Goal: Information Seeking & Learning: Learn about a topic

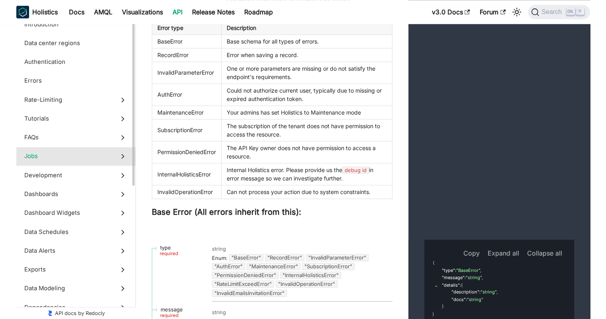
click at [49, 157] on span "Jobs" at bounding box center [68, 156] width 88 height 9
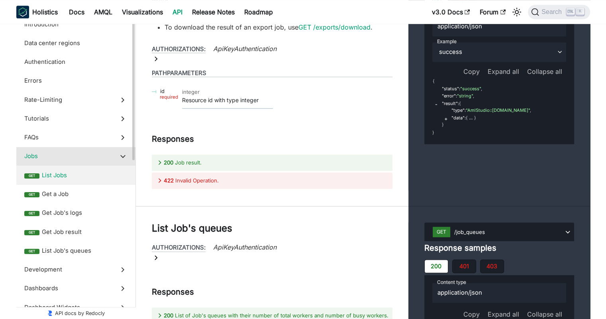
click at [55, 173] on span "List Jobs" at bounding box center [85, 175] width 86 height 9
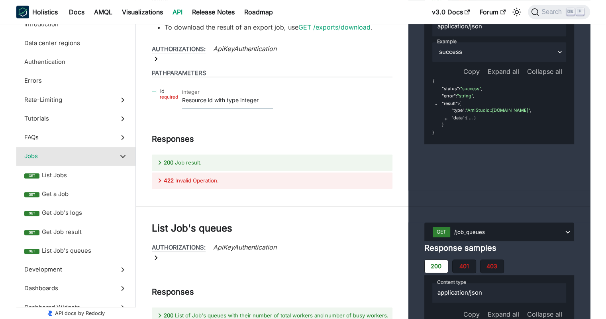
scroll to position [12740, 0]
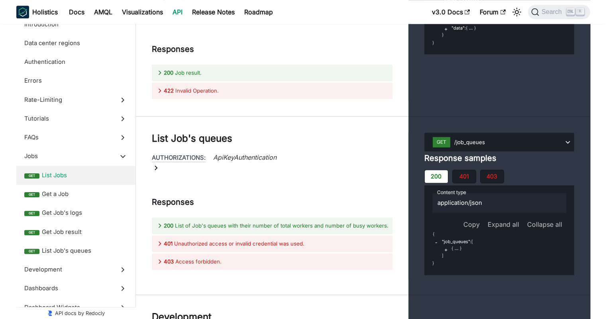
drag, startPoint x: 334, startPoint y: 177, endPoint x: 153, endPoint y: 106, distance: 194.1
drag, startPoint x: 242, startPoint y: 170, endPoint x: 157, endPoint y: 94, distance: 114.3
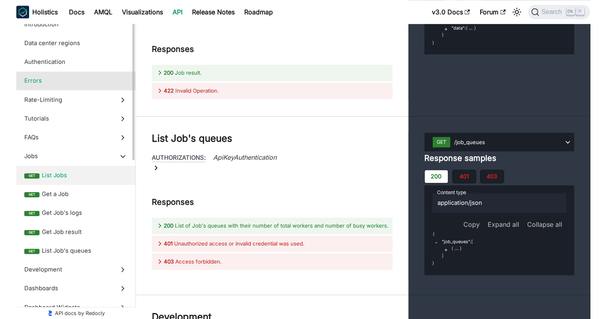
click at [57, 78] on span "Errors" at bounding box center [68, 80] width 88 height 9
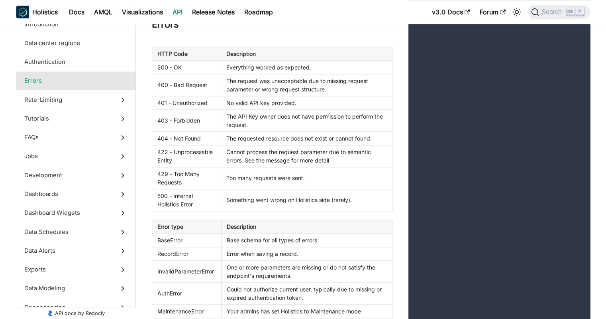
scroll to position [360, 0]
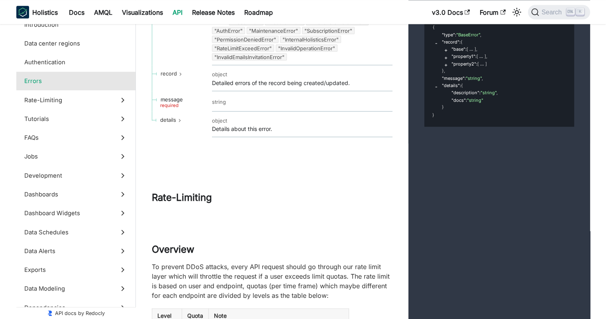
scroll to position [2113, 0]
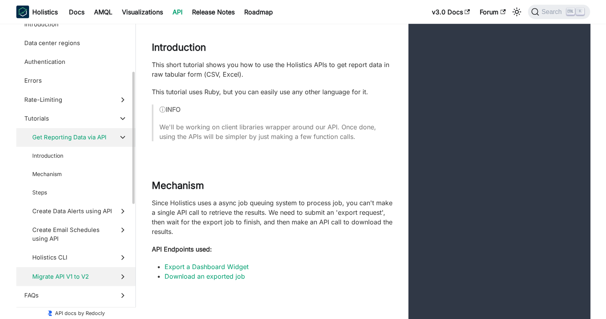
scroll to position [394, 0]
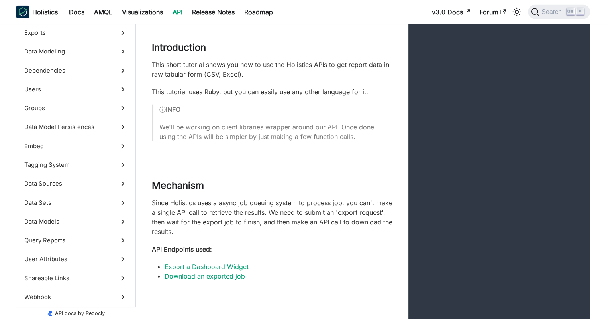
click at [279, 117] on div "This short tutorial shows you how to use the Holistics APIs to get report data …" at bounding box center [272, 100] width 241 height 81
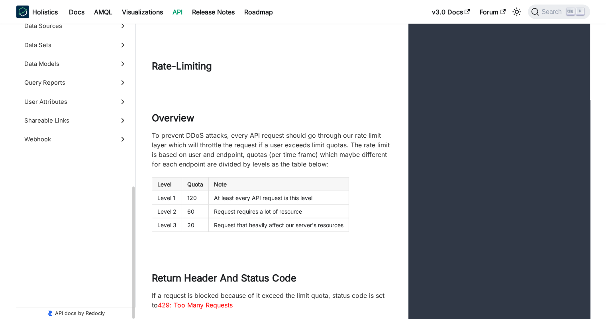
scroll to position [394, 0]
click at [259, 124] on h2 "Overview" at bounding box center [272, 118] width 241 height 12
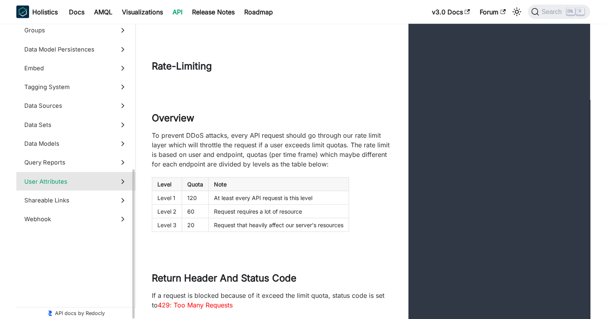
scroll to position [274, 0]
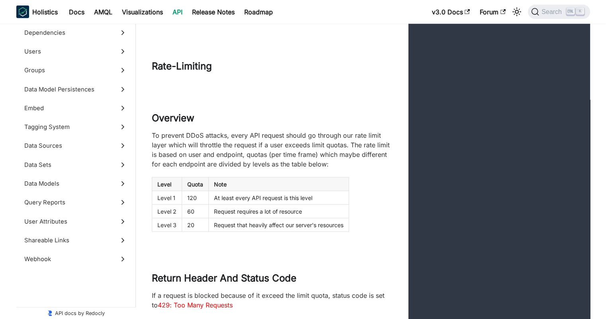
click at [313, 167] on p "To prevent DDoS attacks, every API request should go through our rate limit lay…" at bounding box center [272, 149] width 241 height 38
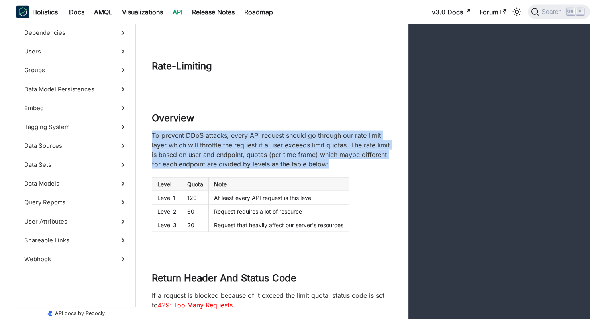
click at [313, 167] on p "To prevent DDoS attacks, every API request should go through our rate limit lay…" at bounding box center [272, 149] width 241 height 38
click at [301, 165] on p "To prevent DDoS attacks, every API request should go through our rate limit lay…" at bounding box center [272, 149] width 241 height 38
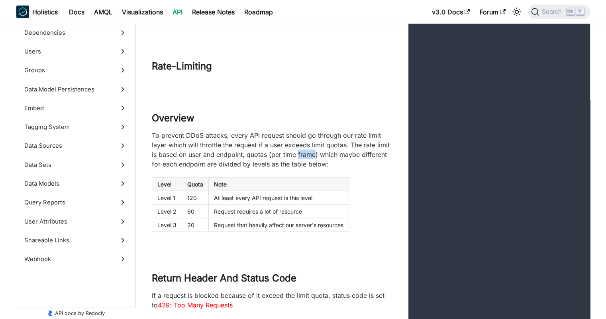
click at [301, 165] on p "To prevent DDoS attacks, every API request should go through our rate limit lay…" at bounding box center [272, 149] width 241 height 38
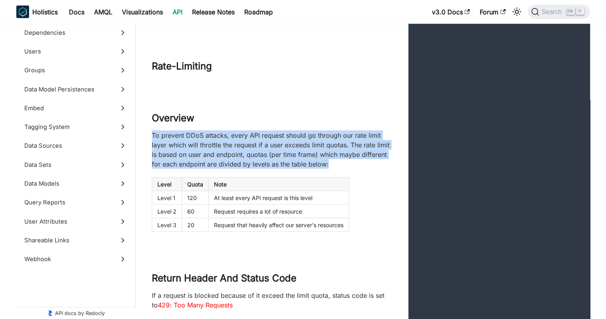
click at [301, 165] on p "To prevent DDoS attacks, every API request should go through our rate limit lay…" at bounding box center [272, 149] width 241 height 38
click at [269, 166] on p "To prevent DDoS attacks, every API request should go through our rate limit lay…" at bounding box center [272, 149] width 241 height 38
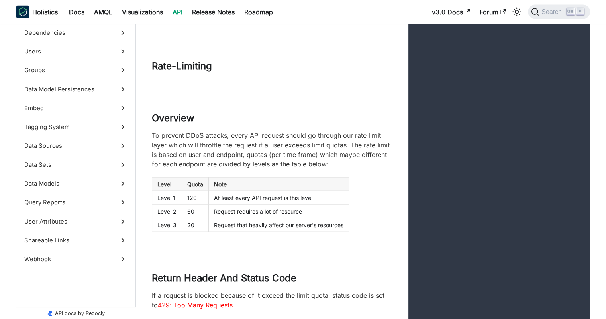
click at [517, 256] on div "Overview To prevent DDoS attacks, every API request should go through our rate …" at bounding box center [363, 176] width 455 height 160
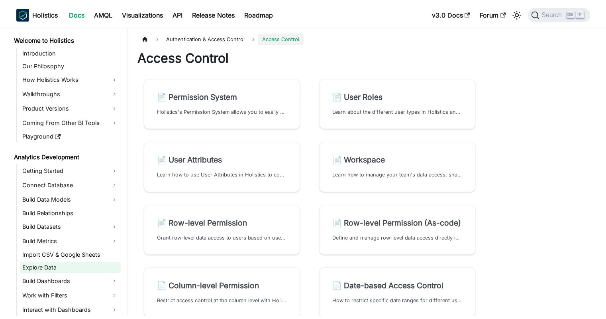
scroll to position [239, 0]
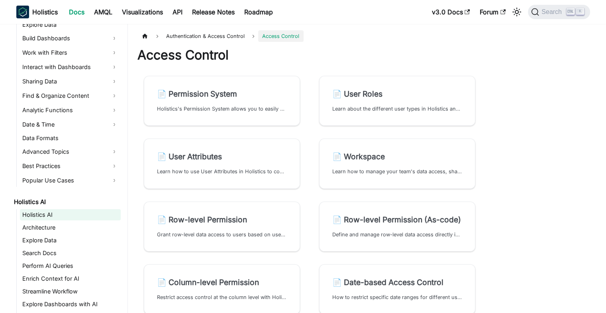
click at [55, 209] on link "Holistics AI" at bounding box center [70, 214] width 101 height 11
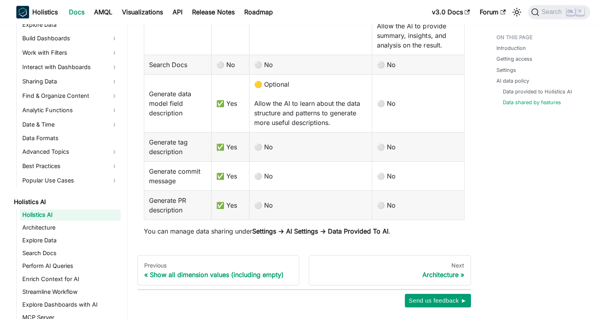
scroll to position [1271, 0]
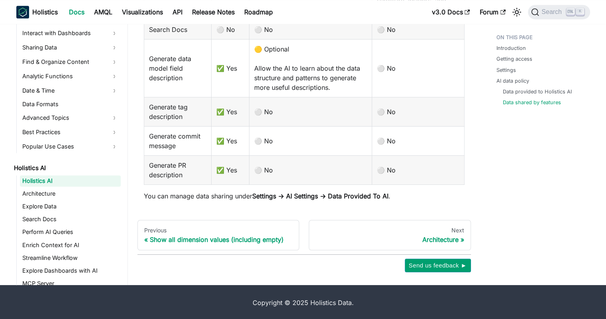
click at [55, 178] on link "Holistics AI" at bounding box center [70, 180] width 101 height 11
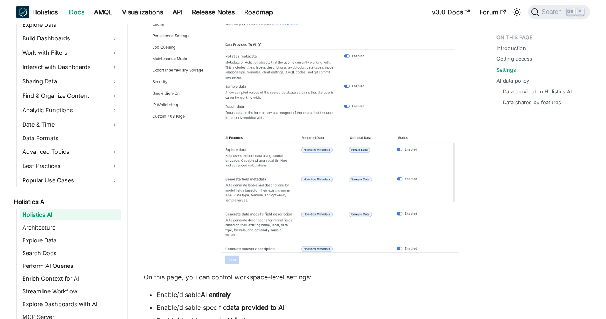
scroll to position [837, 0]
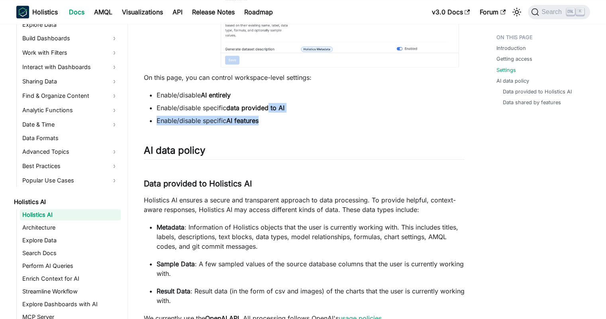
drag, startPoint x: 269, startPoint y: 104, endPoint x: 264, endPoint y: 121, distance: 17.3
click at [264, 121] on ul "Enable/disable AI entirely Enable/disable specific data provided to AI Enable/d…" at bounding box center [304, 107] width 321 height 35
click at [264, 121] on li "Enable/disable specific AI features" at bounding box center [311, 121] width 308 height 10
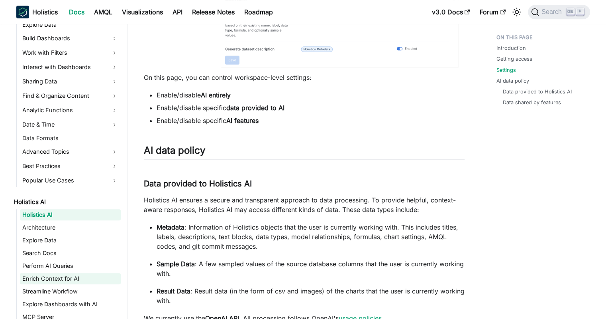
scroll to position [279, 0]
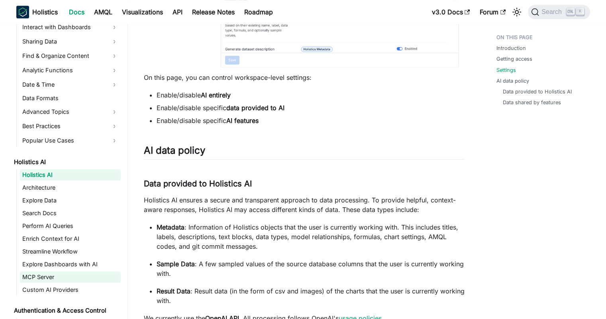
click at [54, 277] on link "MCP Server" at bounding box center [70, 276] width 101 height 11
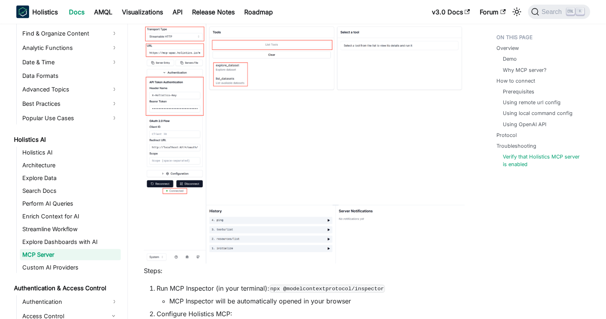
scroll to position [1947, 0]
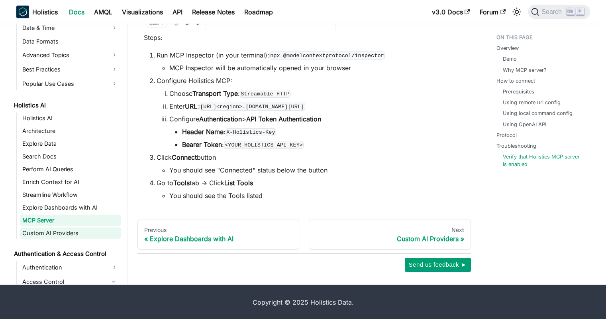
click at [61, 229] on link "Custom AI Providers" at bounding box center [70, 232] width 101 height 11
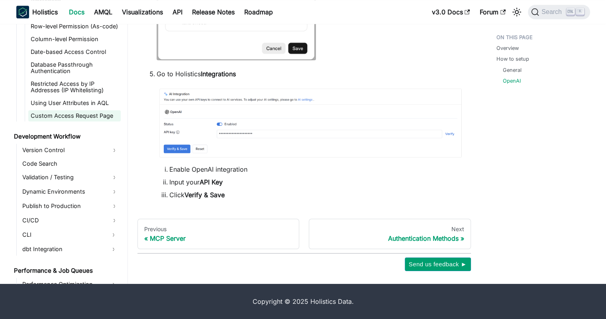
scroll to position [673, 0]
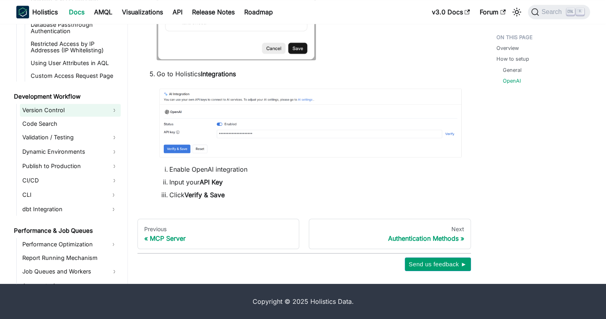
click at [72, 114] on link "Version Control" at bounding box center [70, 110] width 101 height 13
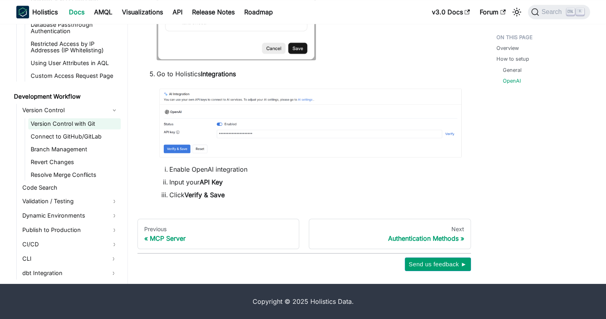
click at [68, 123] on link "Version Control with Git" at bounding box center [74, 123] width 93 height 11
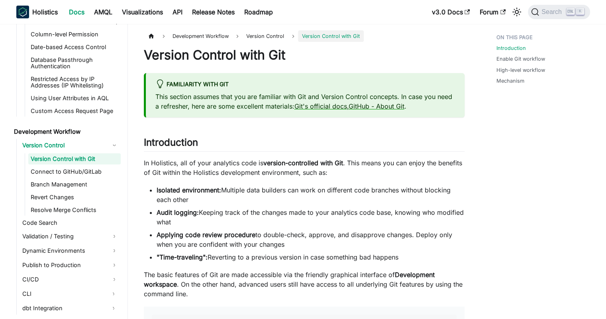
drag, startPoint x: 269, startPoint y: 155, endPoint x: 268, endPoint y: 222, distance: 66.6
click at [268, 222] on li "Audit logging: Keeping track of the changes made to your analytics code base, k…" at bounding box center [311, 216] width 308 height 19
click at [278, 161] on strong "version-controlled with Git" at bounding box center [304, 163] width 80 height 8
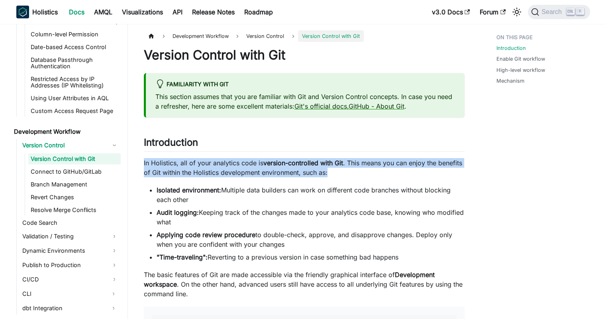
click at [278, 161] on strong "version-controlled with Git" at bounding box center [304, 163] width 80 height 8
click at [258, 169] on p "In Holistics, all of your analytics code is version-controlled with Git . This …" at bounding box center [304, 167] width 321 height 19
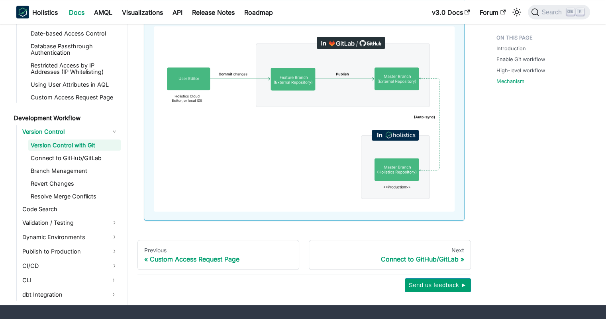
scroll to position [1536, 0]
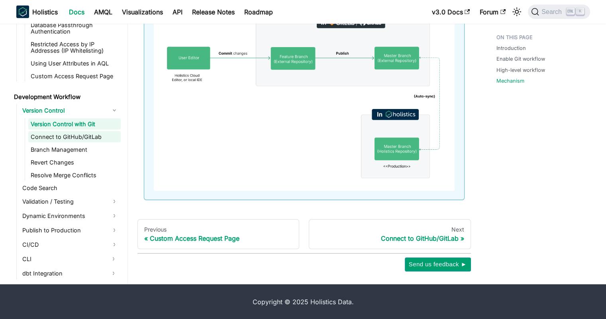
click at [87, 136] on link "Connect to GitHub/GitLab" at bounding box center [74, 136] width 93 height 11
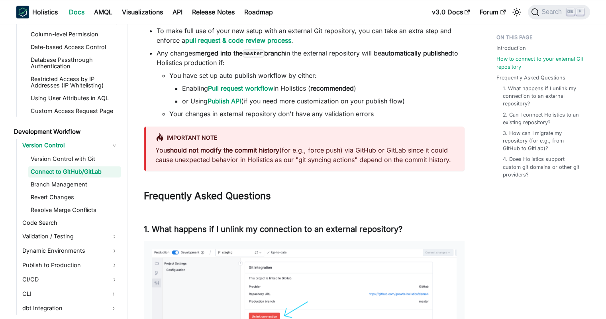
scroll to position [1116, 0]
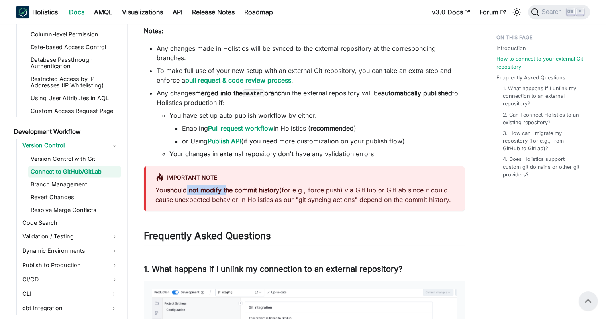
drag, startPoint x: 187, startPoint y: 191, endPoint x: 263, endPoint y: 193, distance: 76.6
click at [254, 193] on strong "should not modify the commit history" at bounding box center [223, 190] width 112 height 8
click at [264, 193] on strong "should not modify the commit history" at bounding box center [223, 190] width 112 height 8
drag, startPoint x: 285, startPoint y: 191, endPoint x: 184, endPoint y: 188, distance: 101.3
click at [184, 188] on p "You should not modify the commit history (for e.g., force push) via GitHub or G…" at bounding box center [305, 194] width 300 height 19
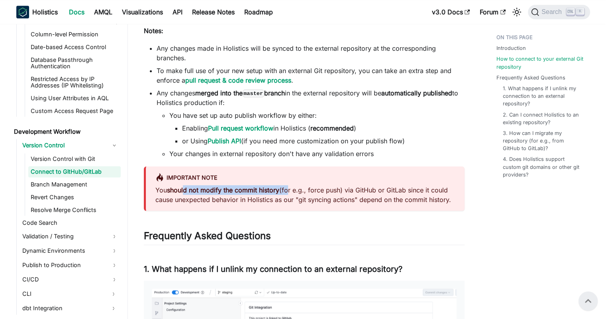
click at [184, 188] on strong "should not modify the commit history" at bounding box center [223, 190] width 112 height 8
drag, startPoint x: 177, startPoint y: 189, endPoint x: 283, endPoint y: 193, distance: 106.5
click at [276, 193] on strong "should not modify the commit history" at bounding box center [223, 190] width 112 height 8
click at [284, 193] on p "You should not modify the commit history (for e.g., force push) via GitHub or G…" at bounding box center [305, 194] width 300 height 19
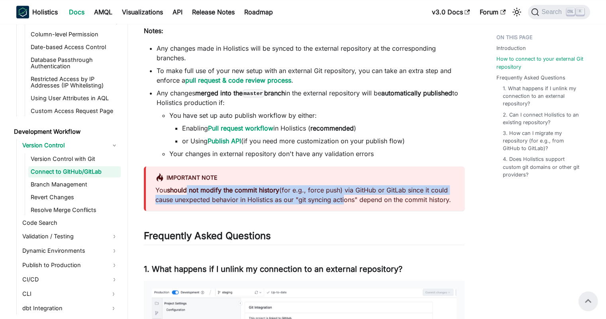
drag, startPoint x: 188, startPoint y: 193, endPoint x: 343, endPoint y: 197, distance: 154.8
click at [343, 197] on p "You should not modify the commit history (for e.g., force push) via GitHub or G…" at bounding box center [305, 194] width 300 height 19
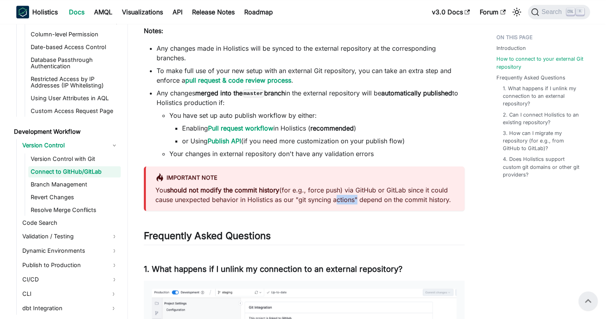
click at [343, 197] on p "You should not modify the commit history (for e.g., force push) via GitHub or G…" at bounding box center [305, 194] width 300 height 19
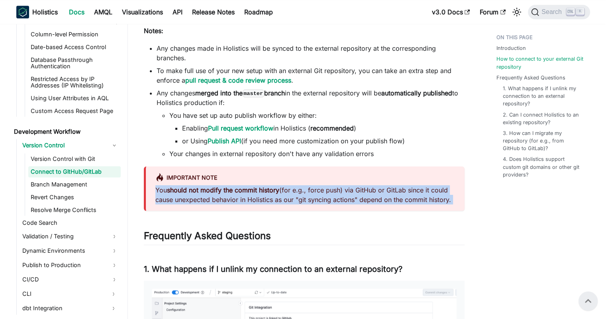
click at [343, 197] on p "You should not modify the commit history (for e.g., force push) via GitHub or G…" at bounding box center [305, 194] width 300 height 19
click at [306, 196] on p "You should not modify the commit history (for e.g., force push) via GitHub or G…" at bounding box center [305, 194] width 300 height 19
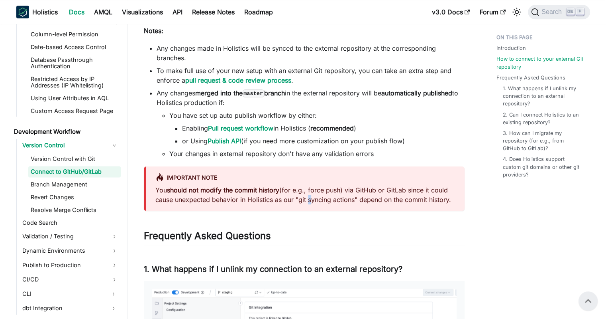
click at [306, 196] on p "You should not modify the commit history (for e.g., force push) via GitHub or G…" at bounding box center [305, 194] width 300 height 19
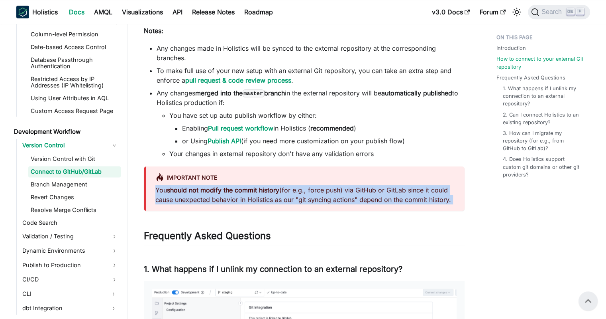
click at [306, 196] on p "You should not modify the commit history (for e.g., force push) via GitHub or G…" at bounding box center [305, 194] width 300 height 19
click at [271, 196] on p "You should not modify the commit history (for e.g., force push) via GitHub or G…" at bounding box center [305, 194] width 300 height 19
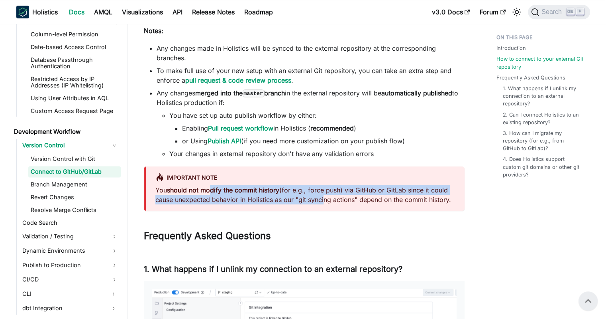
drag, startPoint x: 211, startPoint y: 189, endPoint x: 330, endPoint y: 197, distance: 119.1
click at [329, 197] on p "You should not modify the commit history (for e.g., force push) via GitHub or G…" at bounding box center [305, 194] width 300 height 19
click at [330, 197] on p "You should not modify the commit history (for e.g., force push) via GitHub or G…" at bounding box center [305, 194] width 300 height 19
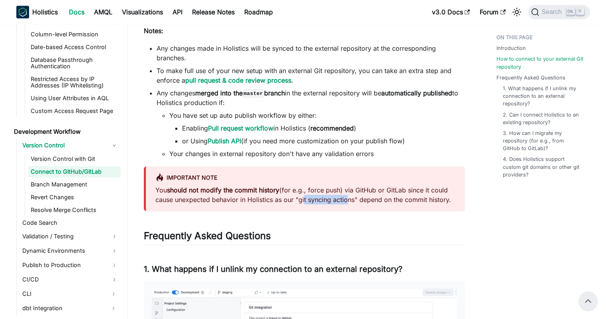
drag, startPoint x: 301, startPoint y: 199, endPoint x: 344, endPoint y: 200, distance: 43.1
click at [344, 200] on p "You should not modify the commit history (for e.g., force push) via GitHub or G…" at bounding box center [305, 194] width 300 height 19
click at [375, 198] on p "You should not modify the commit history (for e.g., force push) via GitHub or G…" at bounding box center [305, 194] width 300 height 19
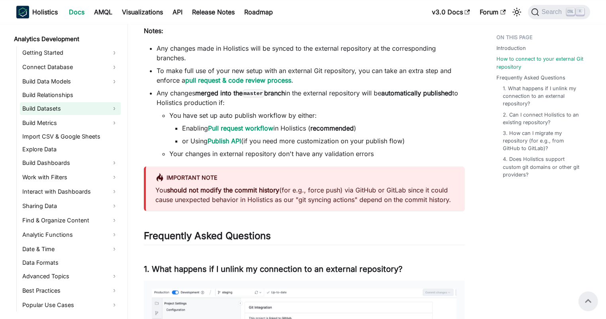
scroll to position [0, 0]
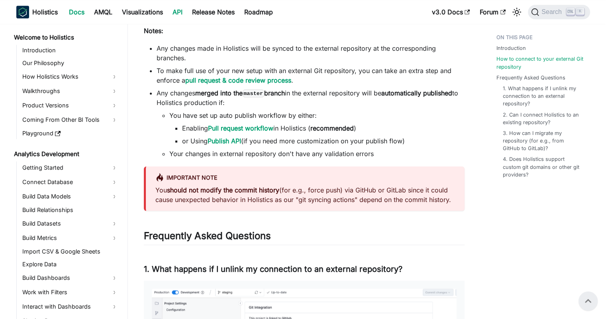
click at [173, 12] on link "API" at bounding box center [178, 12] width 20 height 13
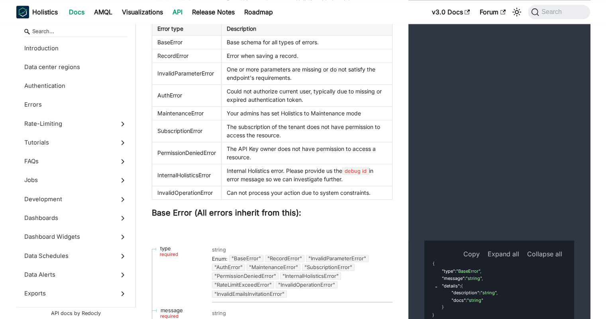
click at [78, 14] on link "Docs" at bounding box center [76, 12] width 25 height 13
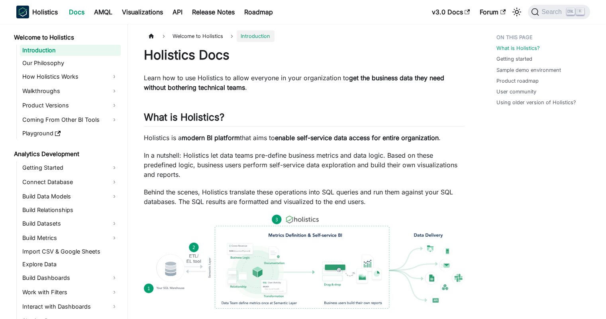
click at [78, 14] on link "Docs" at bounding box center [76, 12] width 25 height 13
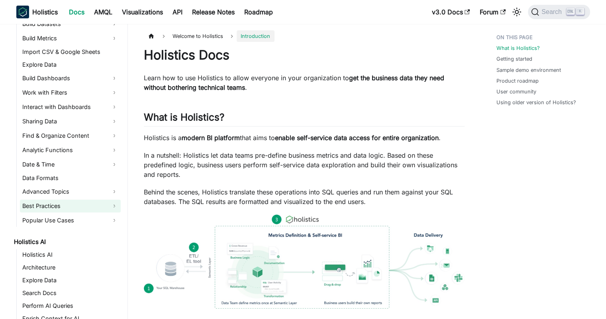
scroll to position [239, 0]
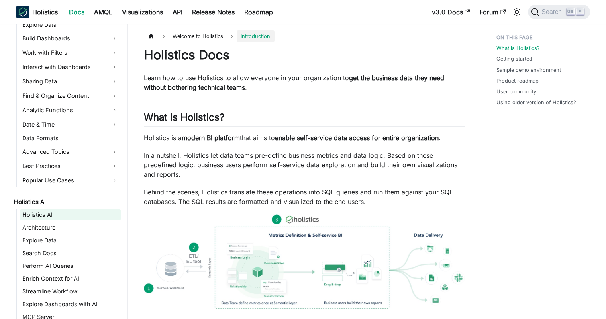
click at [41, 214] on link "Holistics AI" at bounding box center [70, 214] width 101 height 11
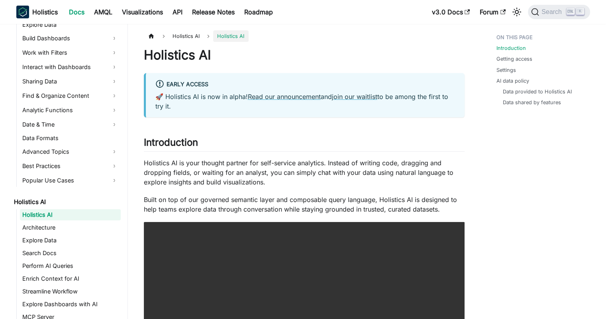
click at [204, 164] on p "Holistics AI is your thought partner for self-service analytics. Instead of wri…" at bounding box center [304, 172] width 321 height 29
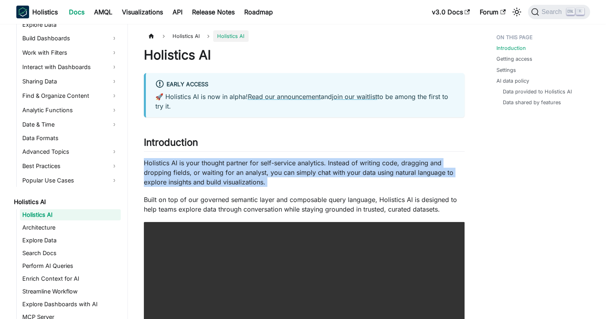
click at [204, 164] on p "Holistics AI is your thought partner for self-service analytics. Instead of wri…" at bounding box center [304, 172] width 321 height 29
click at [185, 168] on p "Holistics AI is your thought partner for self-service analytics. Instead of wri…" at bounding box center [304, 172] width 321 height 29
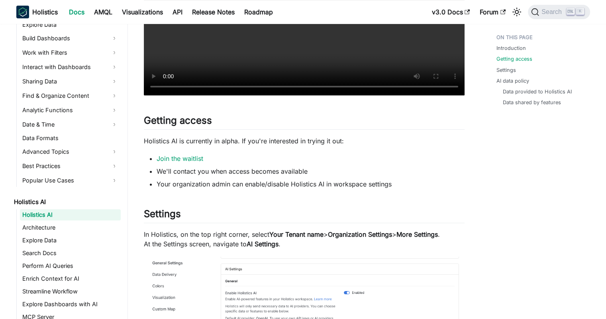
scroll to position [359, 0]
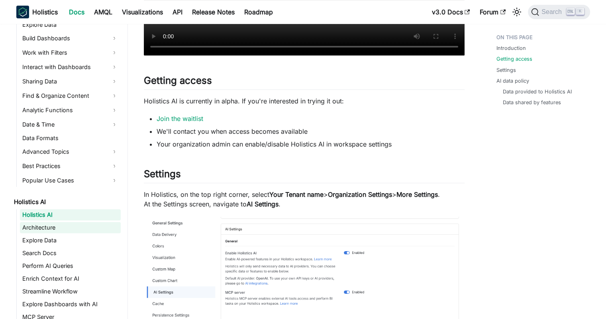
click at [69, 228] on link "Architecture" at bounding box center [70, 227] width 101 height 11
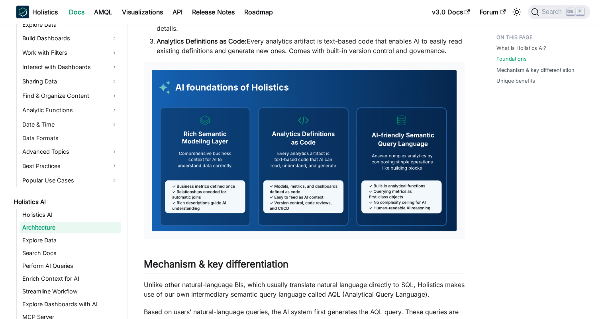
scroll to position [359, 0]
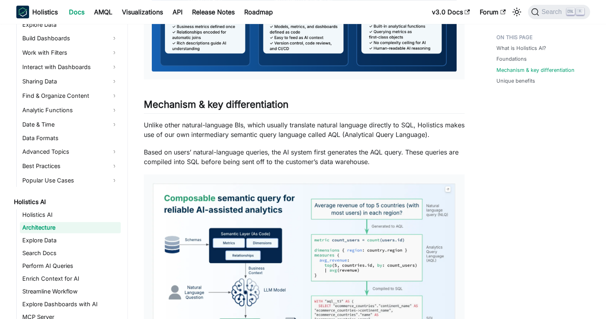
click at [243, 153] on p "Based on users’ natural-language queries, the AI system first generates the AQL…" at bounding box center [304, 156] width 321 height 19
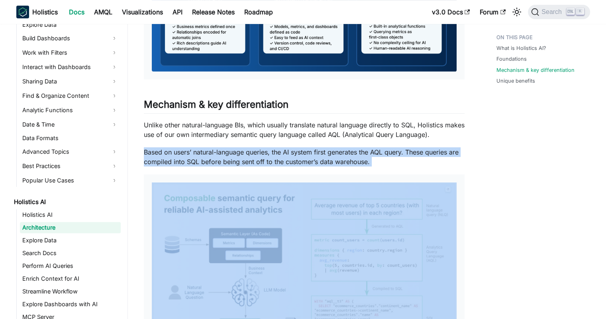
click at [243, 153] on p "Based on users’ natural-language queries, the AI system first generates the AQL…" at bounding box center [304, 156] width 321 height 19
click at [224, 154] on p "Based on users’ natural-language queries, the AI system first generates the AQL…" at bounding box center [304, 156] width 321 height 19
